Goal: Task Accomplishment & Management: Use online tool/utility

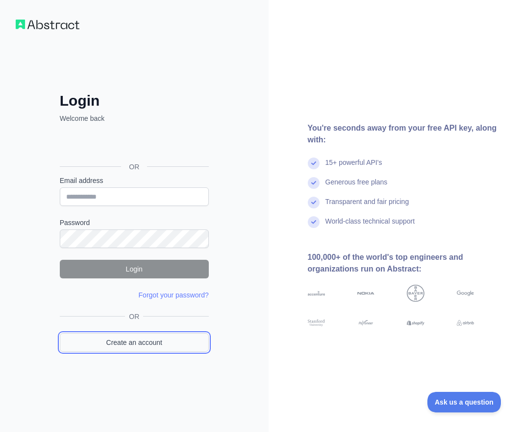
click at [146, 339] on link "Create an account" at bounding box center [134, 342] width 149 height 19
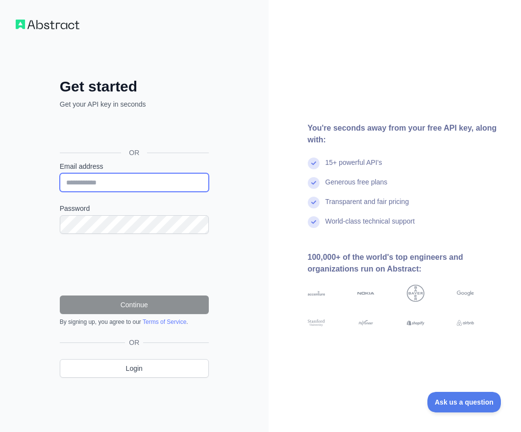
click at [106, 184] on input "Email address" at bounding box center [134, 182] width 149 height 19
paste input "**********"
type input "**********"
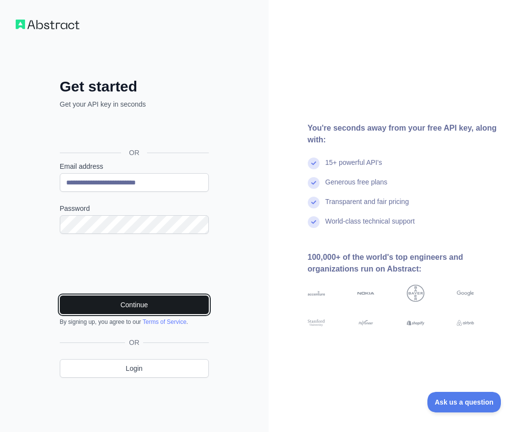
click at [172, 309] on button "Continue" at bounding box center [134, 305] width 149 height 19
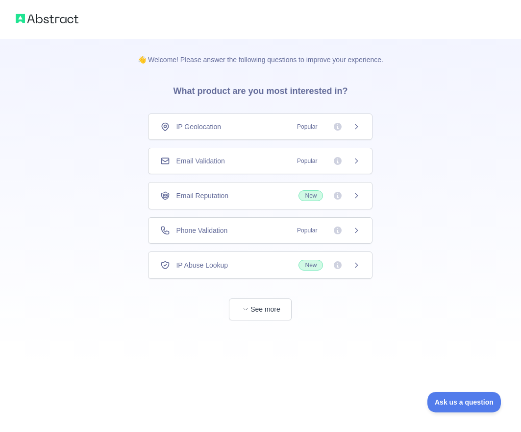
click at [228, 161] on div "Email Validation Popular" at bounding box center [260, 161] width 200 height 10
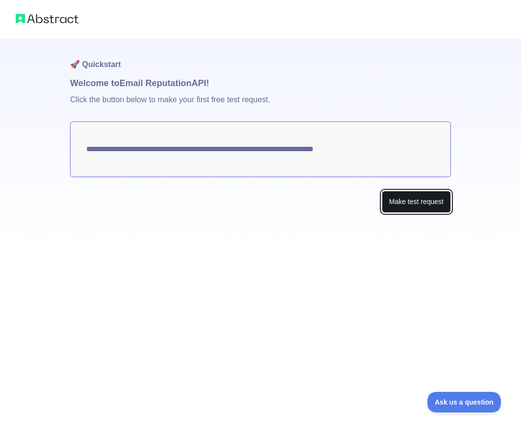
click at [409, 201] on button "Make test request" at bounding box center [415, 202] width 69 height 22
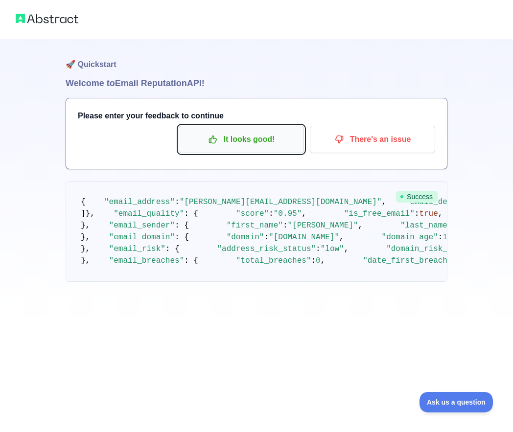
click at [218, 141] on icon "button" at bounding box center [213, 140] width 10 height 10
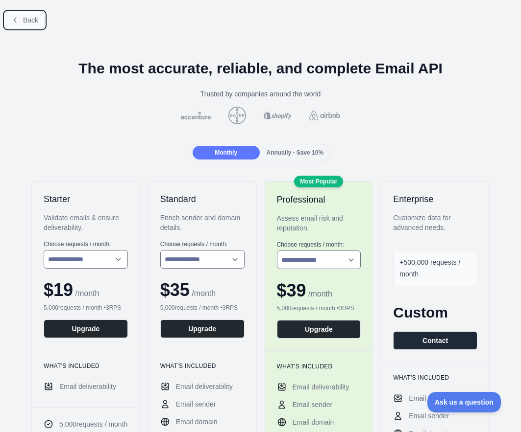
click at [30, 22] on span "Back" at bounding box center [30, 20] width 15 height 8
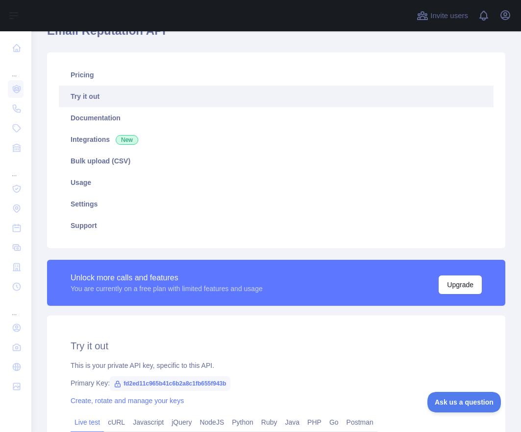
scroll to position [240, 0]
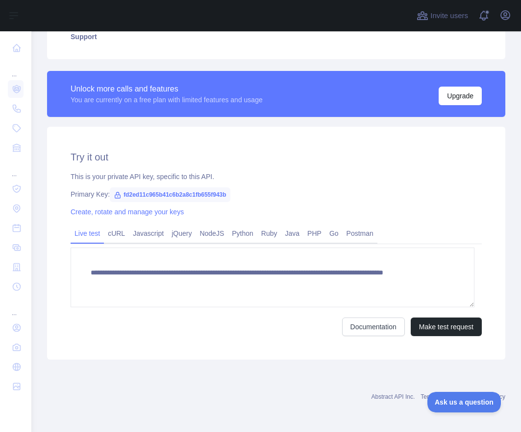
click at [179, 194] on span "fd2ed11c965b41c6b2a8c1fb655f943b" at bounding box center [170, 195] width 120 height 15
copy span "fd2ed11c965b41c6b2a8c1fb655f943b"
